Goal: Information Seeking & Learning: Check status

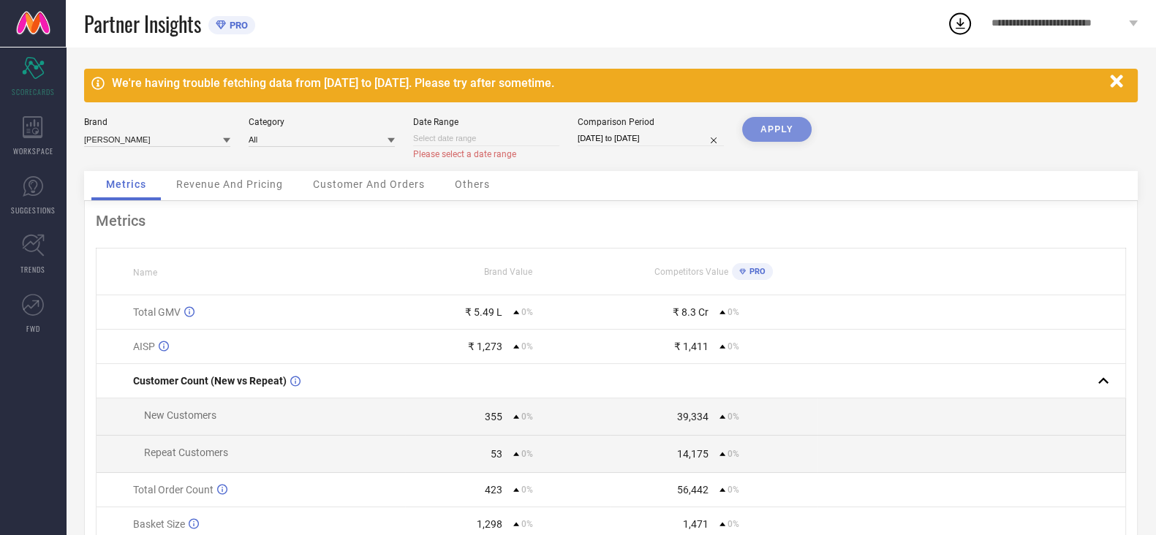
select select "8"
select select "2025"
select select "9"
select select "2025"
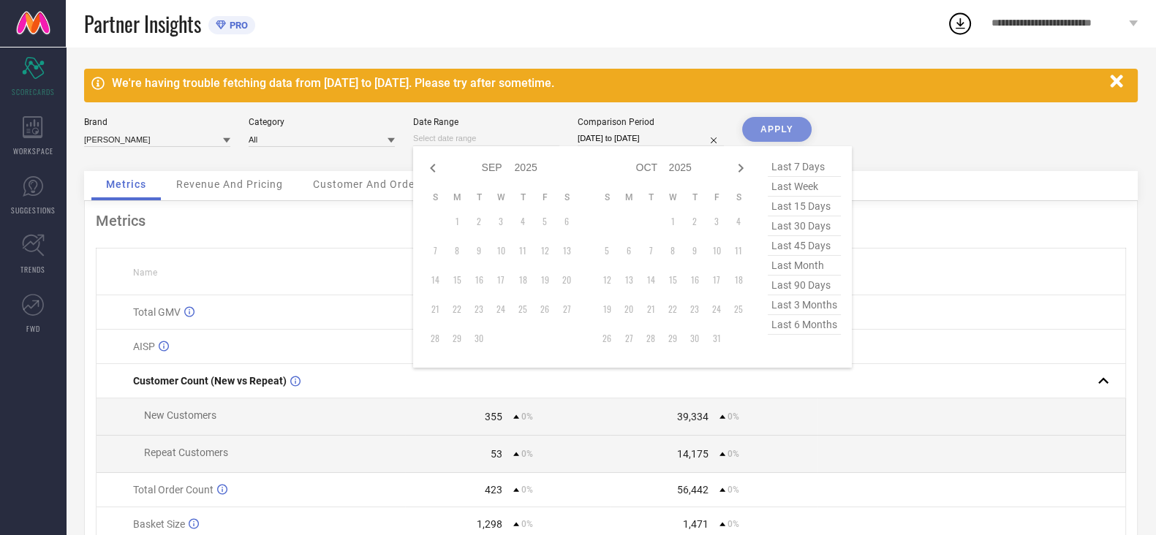
click at [529, 140] on input at bounding box center [486, 138] width 146 height 15
click at [436, 167] on icon at bounding box center [433, 168] width 18 height 18
select select "7"
select select "2025"
select select "8"
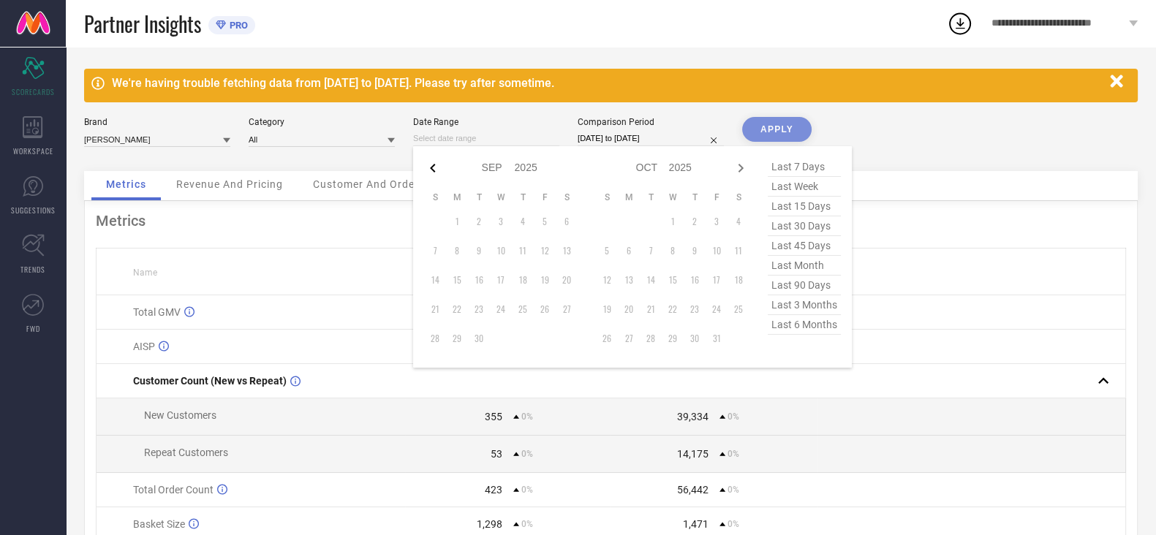
select select "2025"
click at [545, 222] on td "1" at bounding box center [545, 222] width 22 height 22
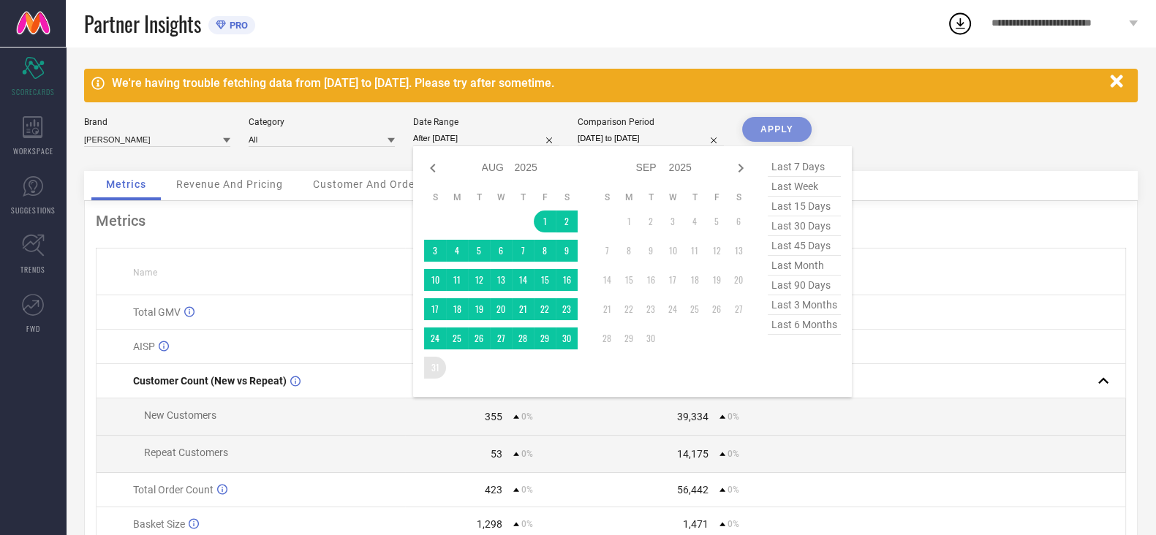
type input "[DATE] to [DATE]"
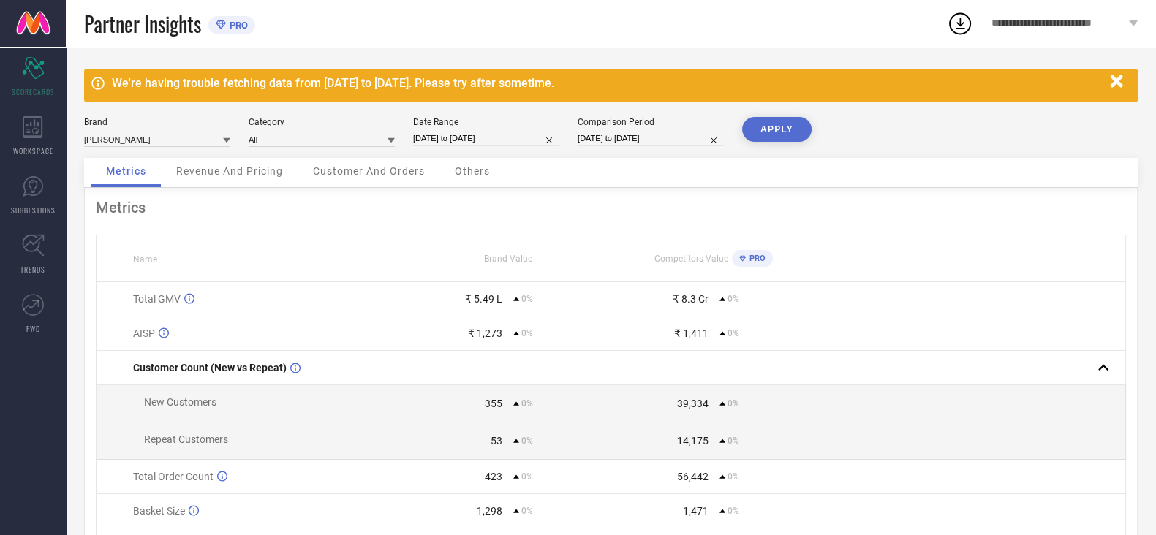
select select "6"
select select "2025"
select select "7"
select select "2025"
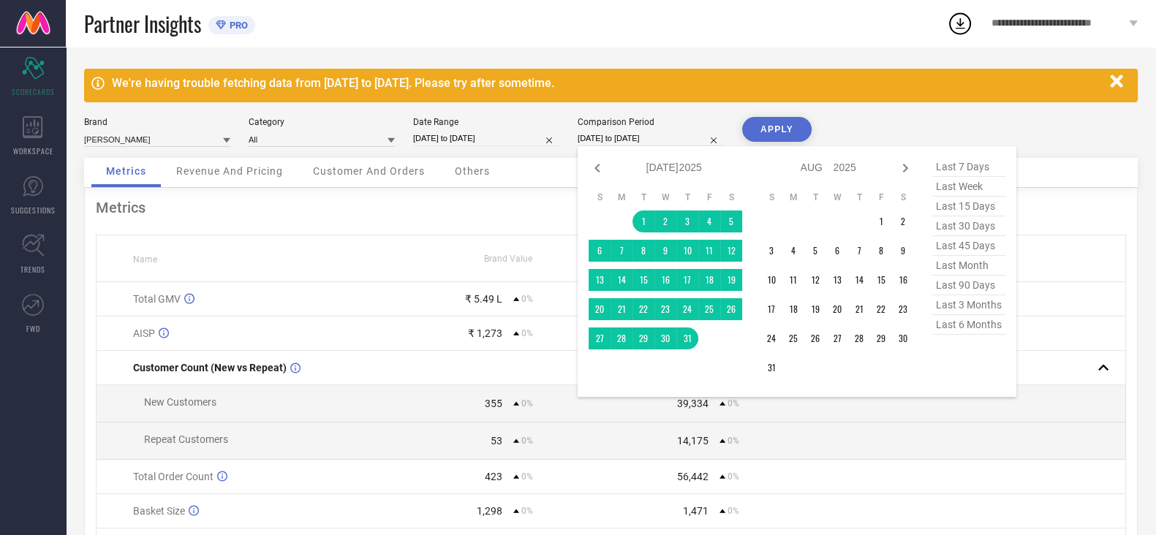
click at [692, 140] on input "[DATE] to [DATE]" at bounding box center [651, 138] width 146 height 15
click at [907, 173] on icon at bounding box center [905, 168] width 18 height 18
select select "7"
select select "2025"
select select "8"
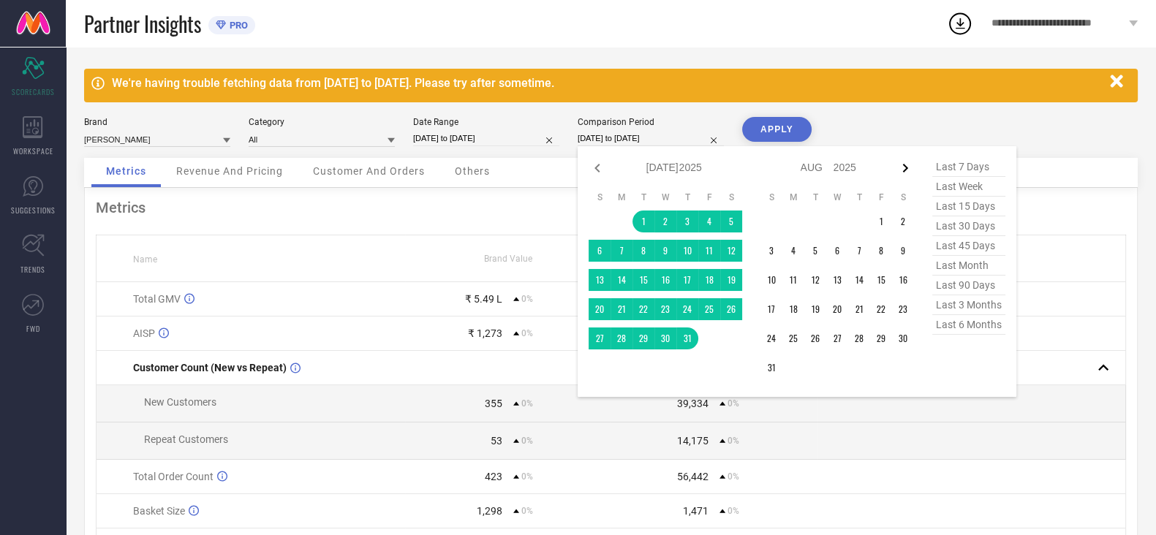
select select "2025"
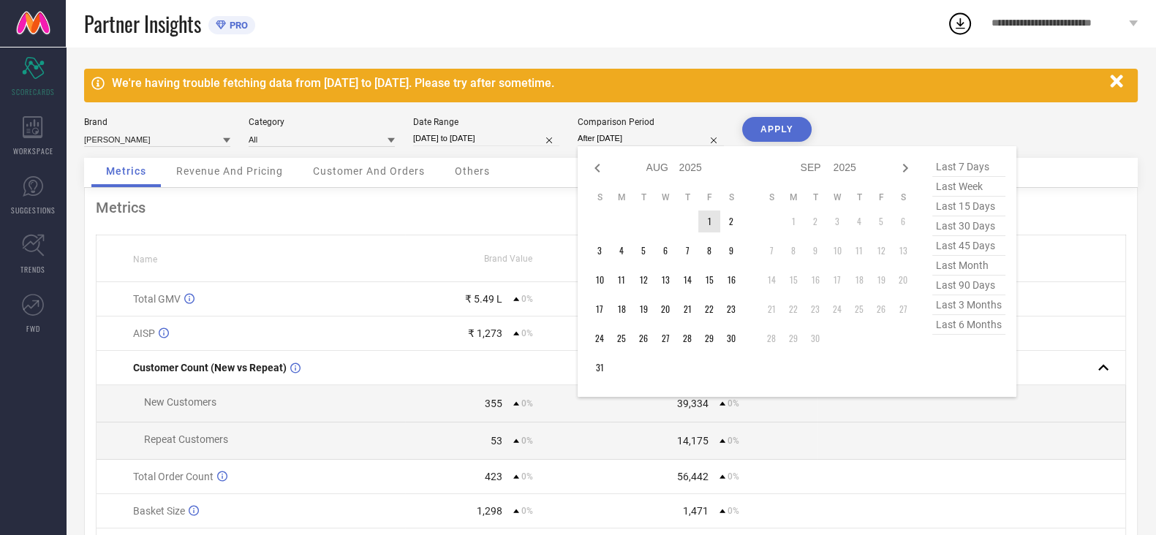
click at [706, 224] on td "1" at bounding box center [709, 222] width 22 height 22
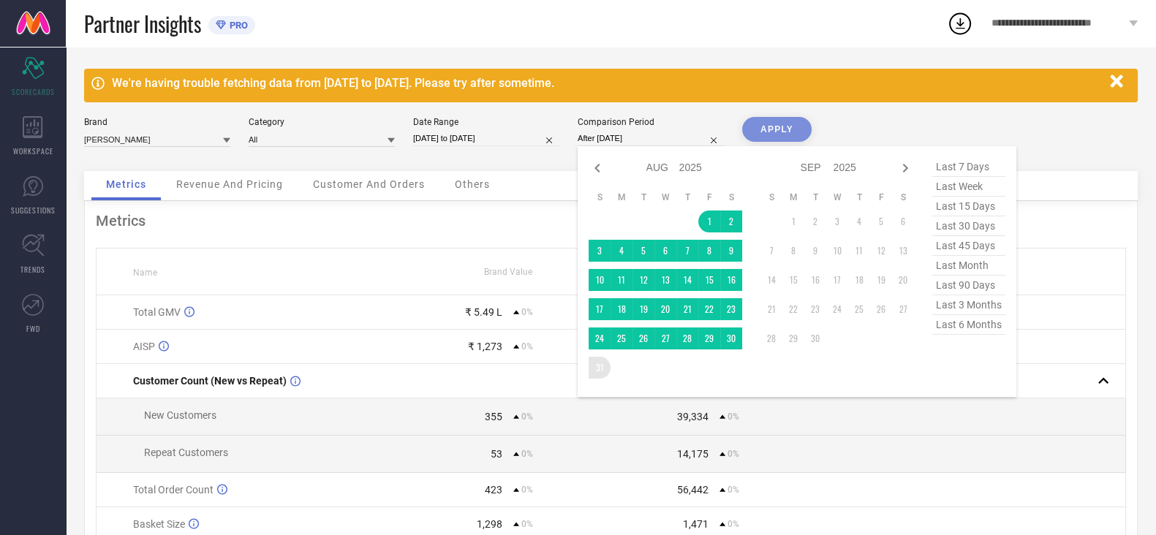
type input "[DATE] to [DATE]"
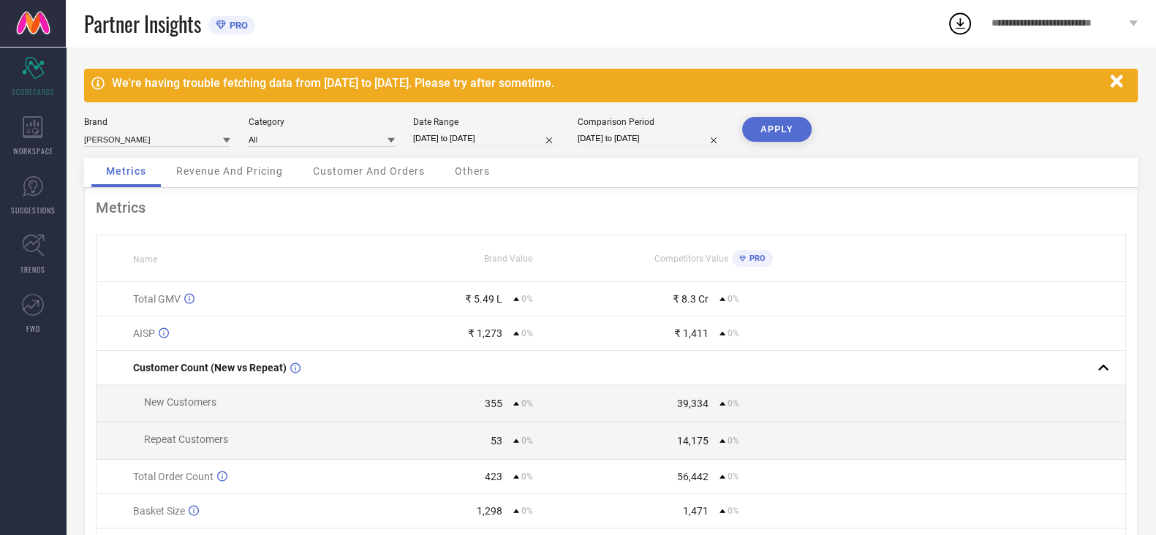
click at [763, 121] on button "APPLY" at bounding box center [776, 129] width 69 height 25
click at [43, 129] on div "WORKSPACE" at bounding box center [33, 136] width 66 height 58
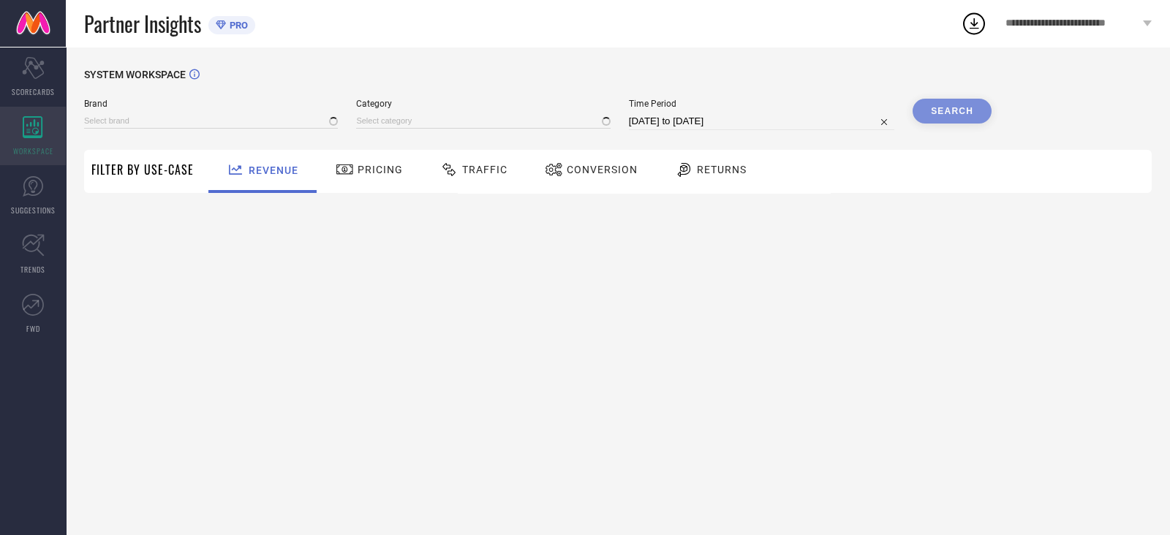
type input "[PERSON_NAME]"
type input "All"
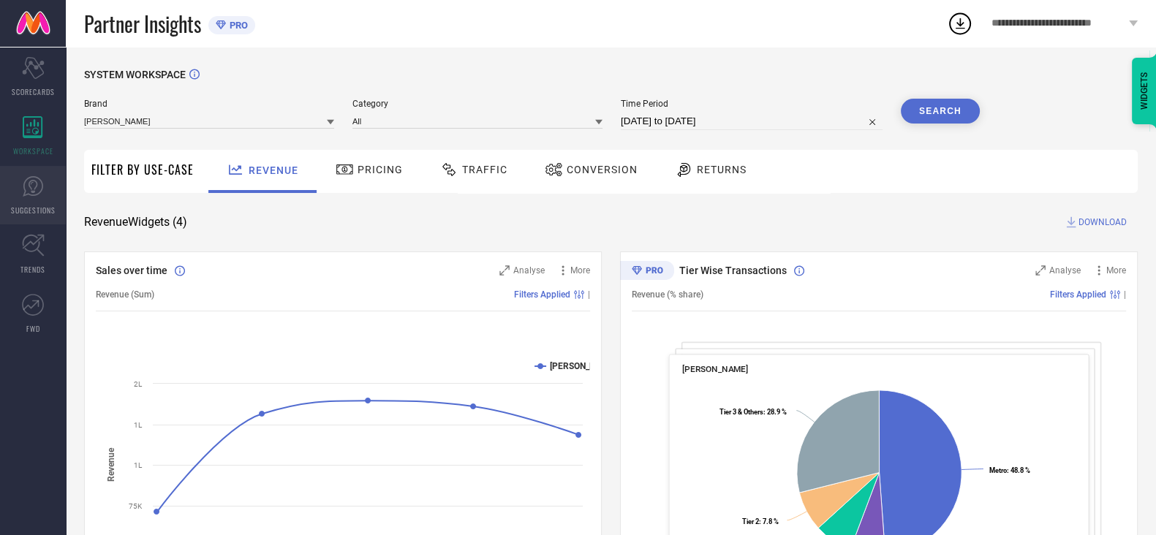
click at [15, 178] on link "SUGGESTIONS" at bounding box center [33, 195] width 66 height 58
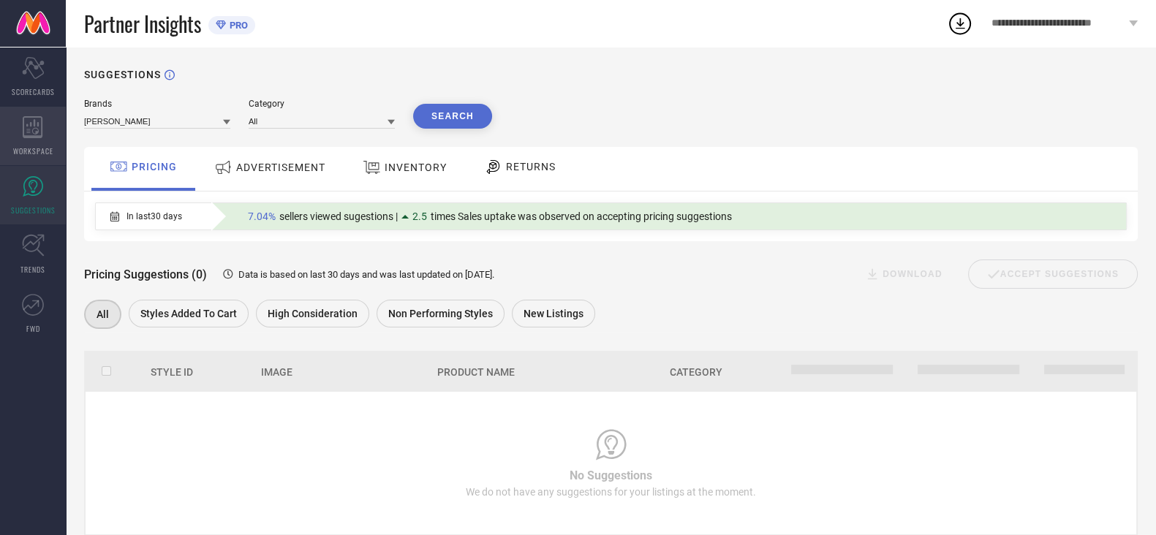
click at [21, 117] on div "WORKSPACE" at bounding box center [33, 136] width 66 height 58
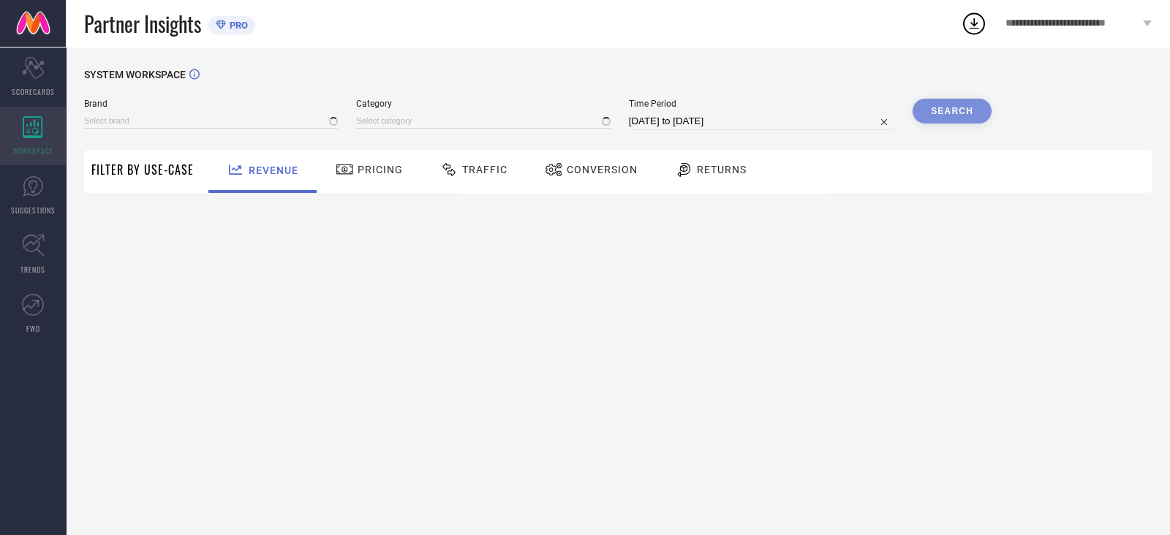
type input "[PERSON_NAME]"
type input "All"
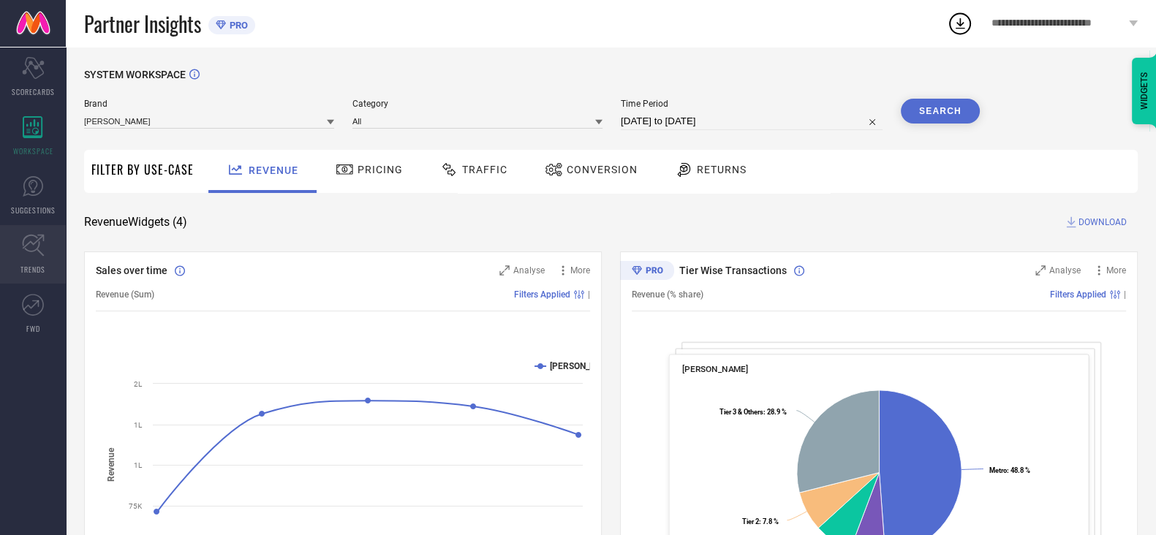
click at [43, 257] on link "TRENDS" at bounding box center [33, 254] width 66 height 58
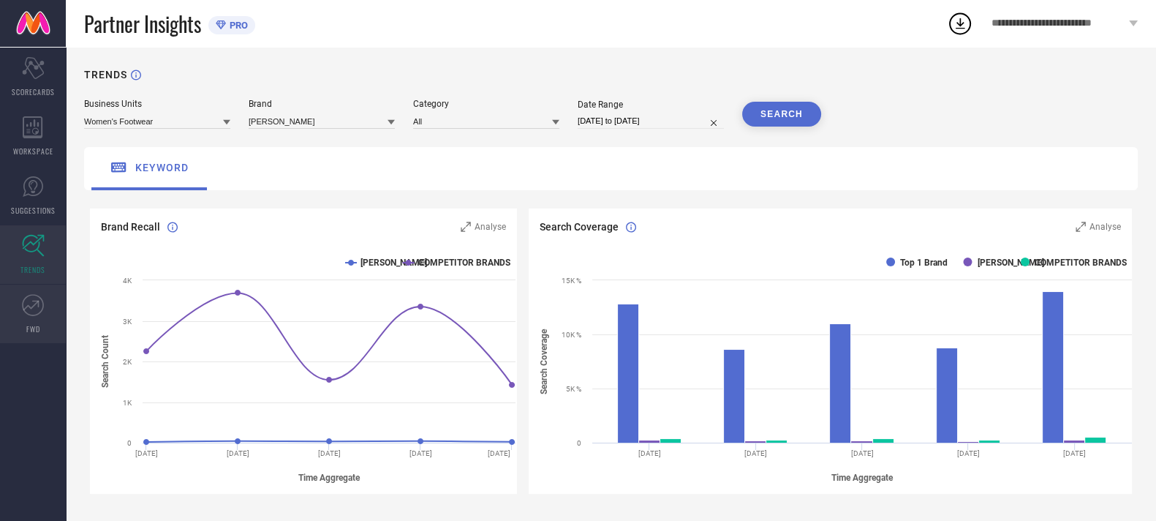
click at [21, 310] on link "FWD" at bounding box center [33, 313] width 66 height 58
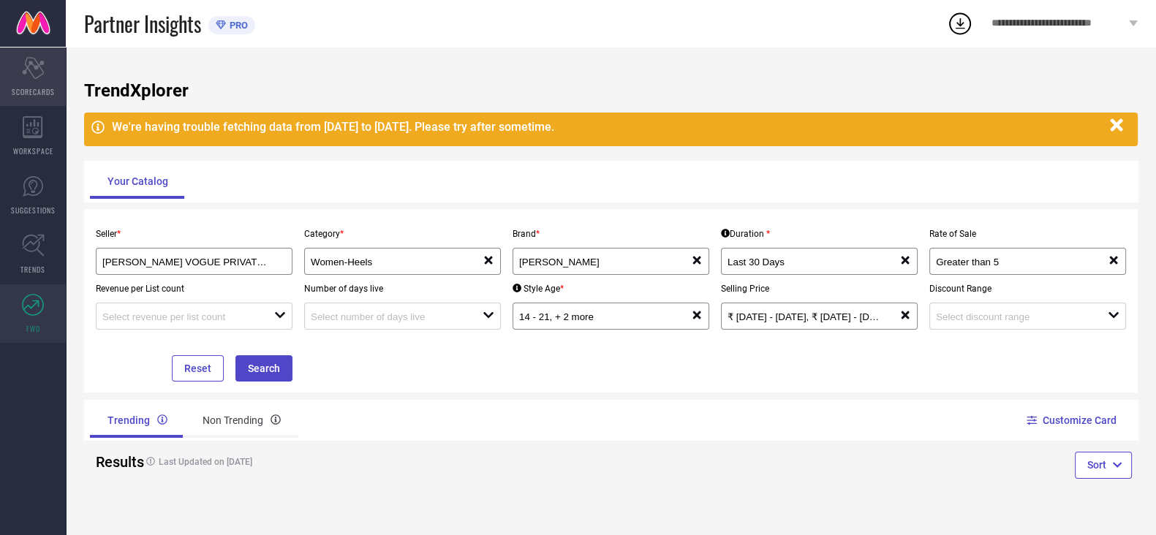
click at [29, 79] on div "Scorecard SCORECARDS" at bounding box center [33, 77] width 66 height 58
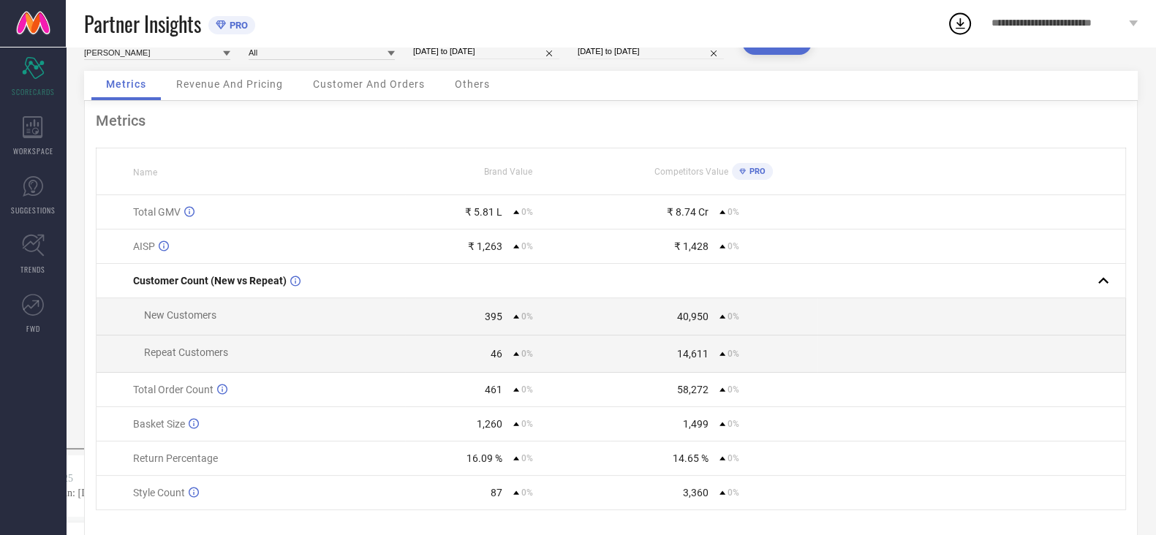
scroll to position [91, 0]
